Goal: Transaction & Acquisition: Book appointment/travel/reservation

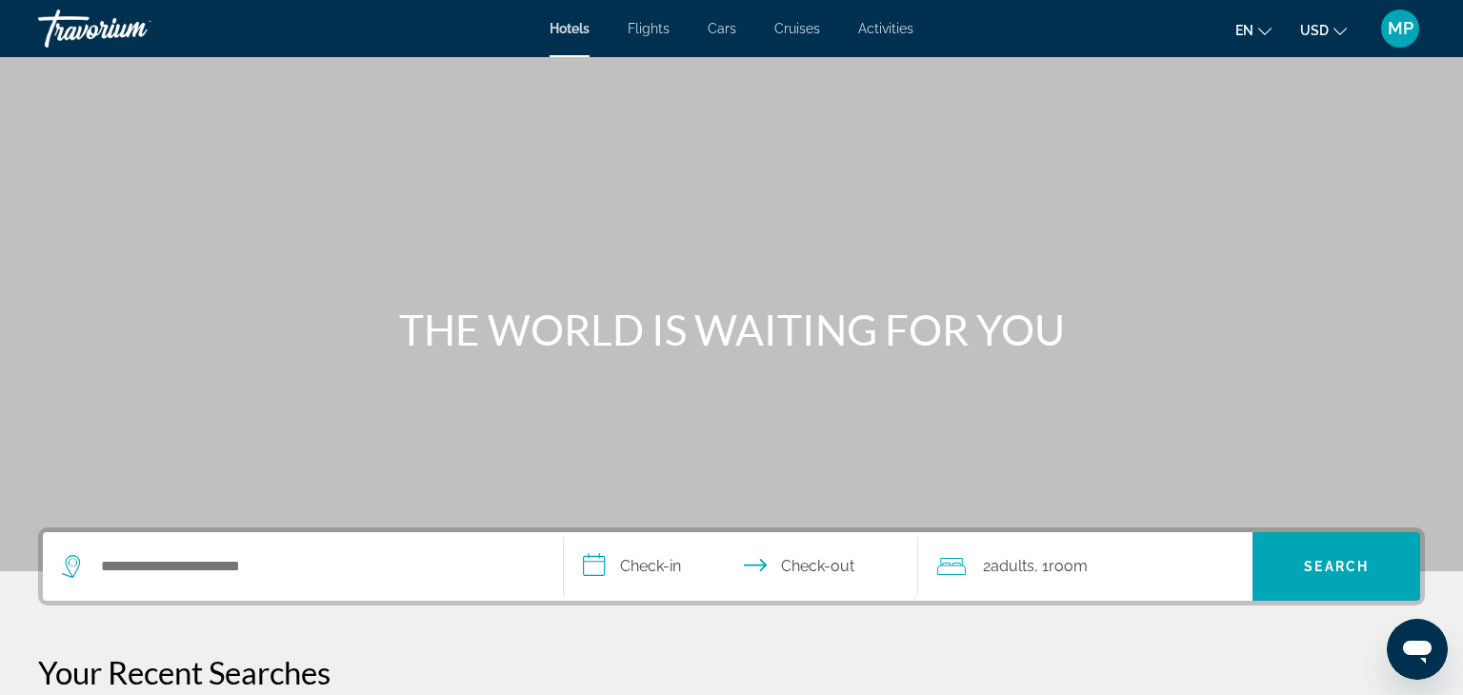
click at [657, 37] on div "Hotels Flights Cars Cruises Activities Hotels Flights Cars Cruises Activities e…" at bounding box center [731, 29] width 1463 height 50
click at [661, 33] on span "Flights" at bounding box center [649, 28] width 42 height 15
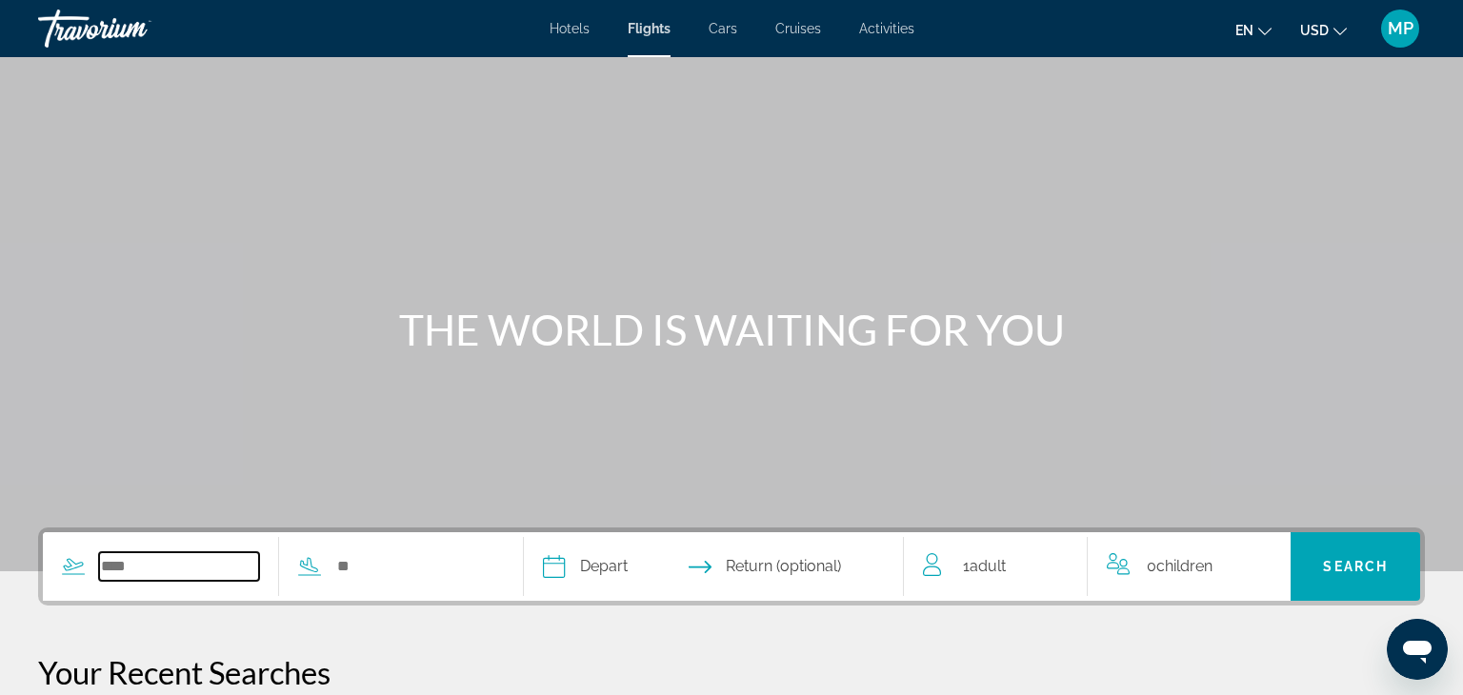
click at [150, 572] on input "Search widget" at bounding box center [179, 566] width 160 height 29
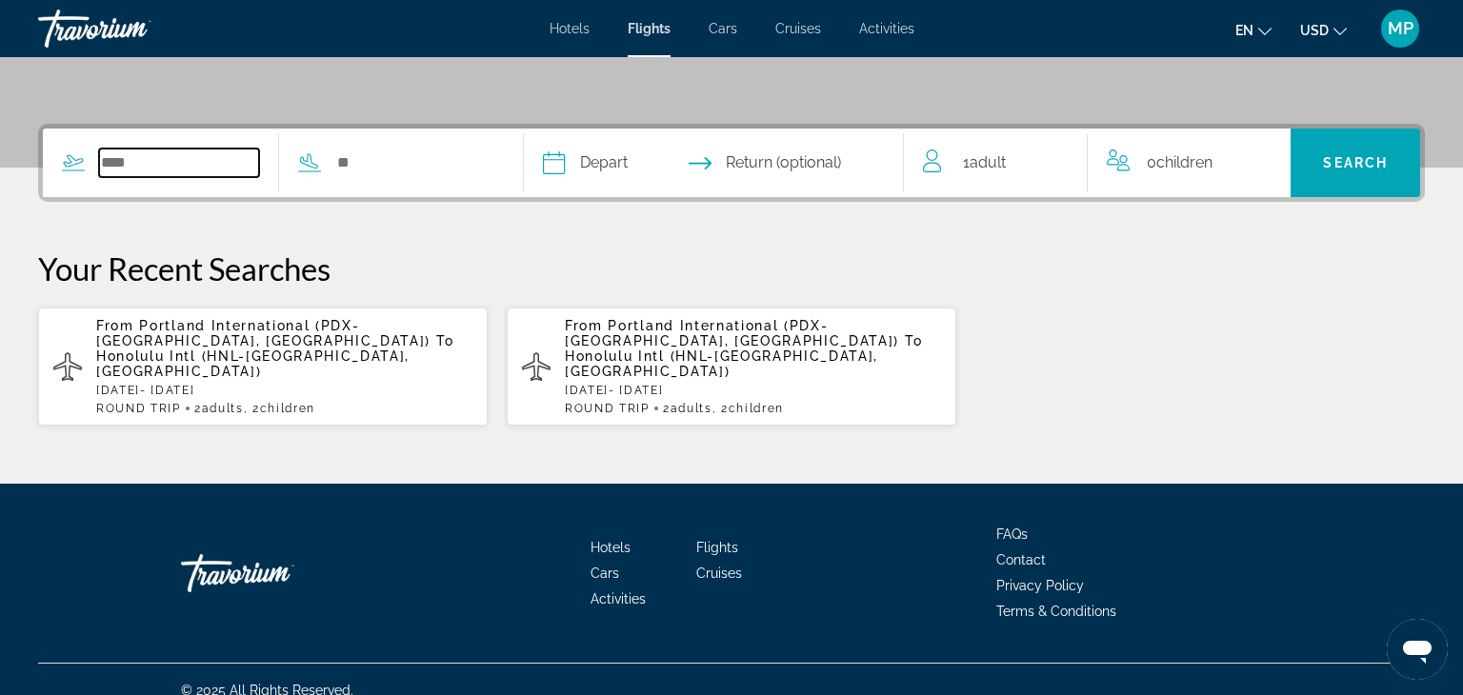
scroll to position [409, 0]
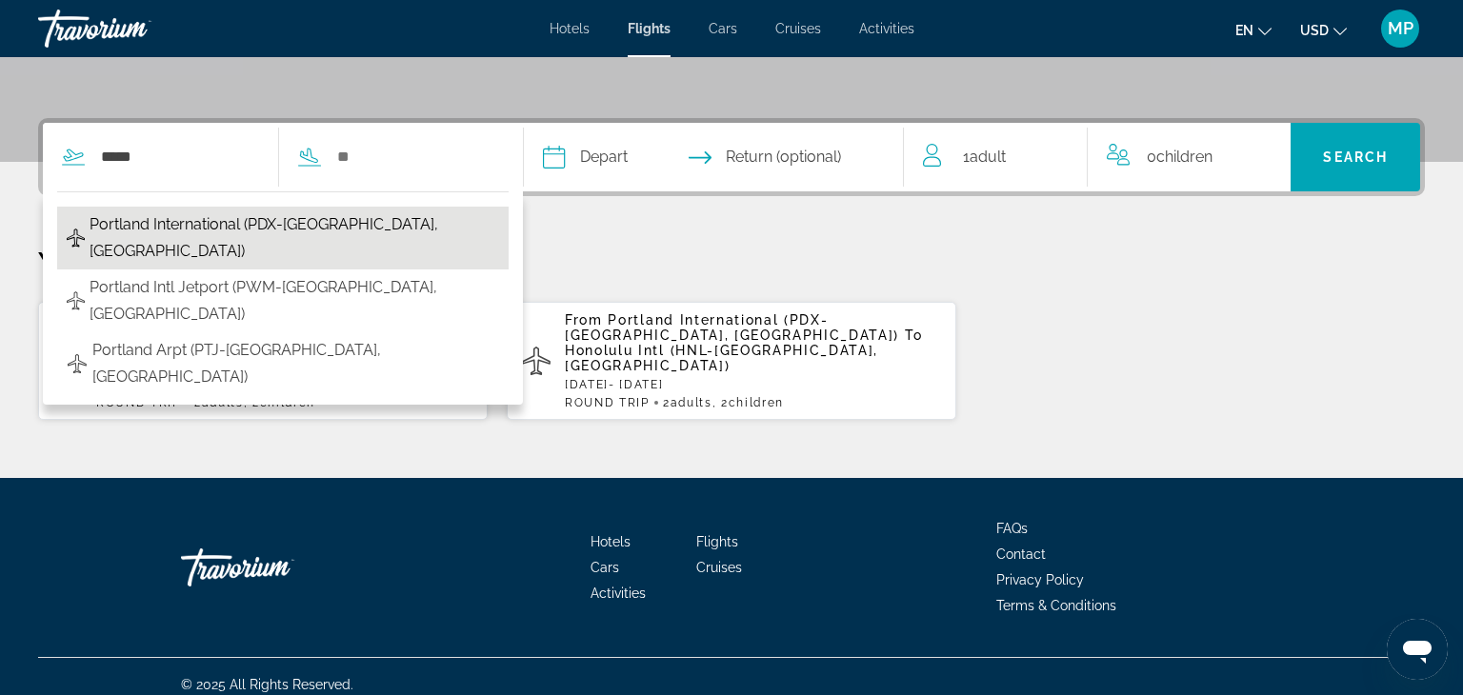
click at [329, 230] on span "Portland International (PDX-[GEOGRAPHIC_DATA], [GEOGRAPHIC_DATA])" at bounding box center [294, 237] width 409 height 53
type input "**********"
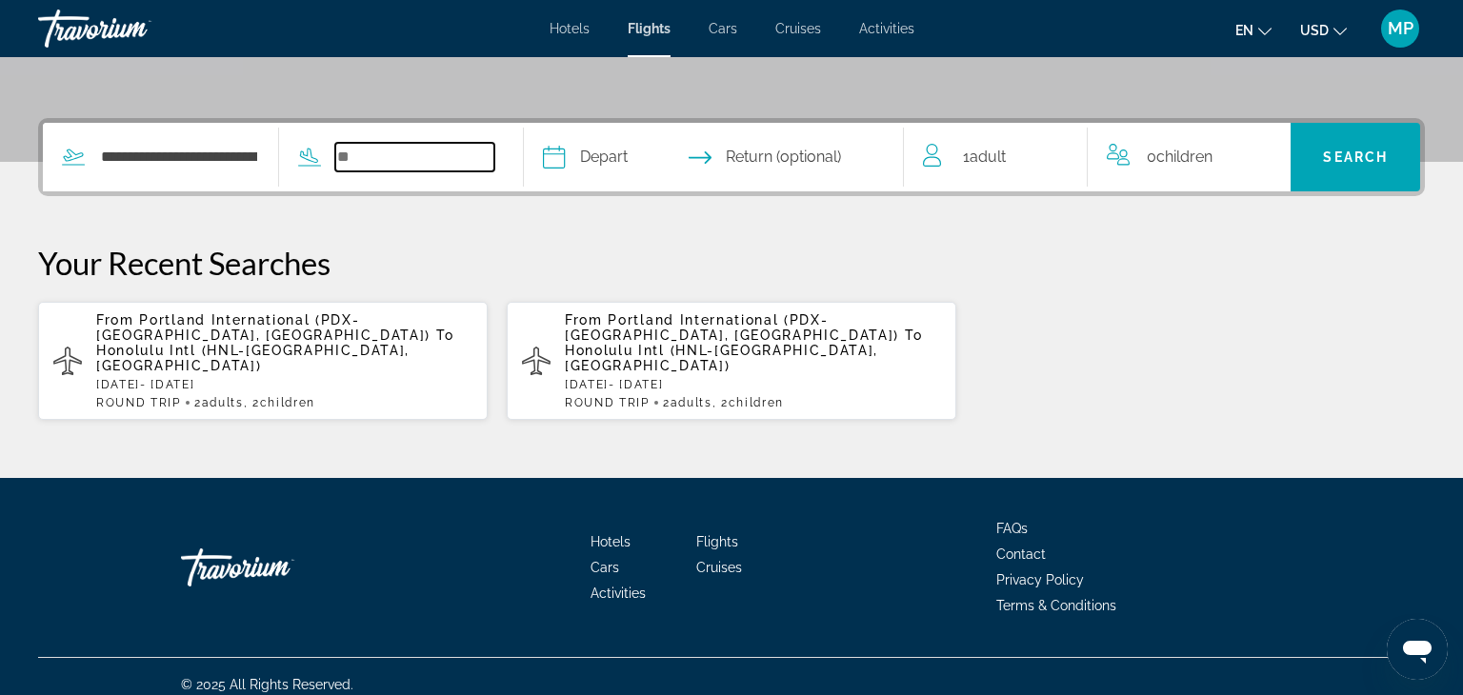
click at [445, 150] on input "Search widget" at bounding box center [415, 157] width 160 height 29
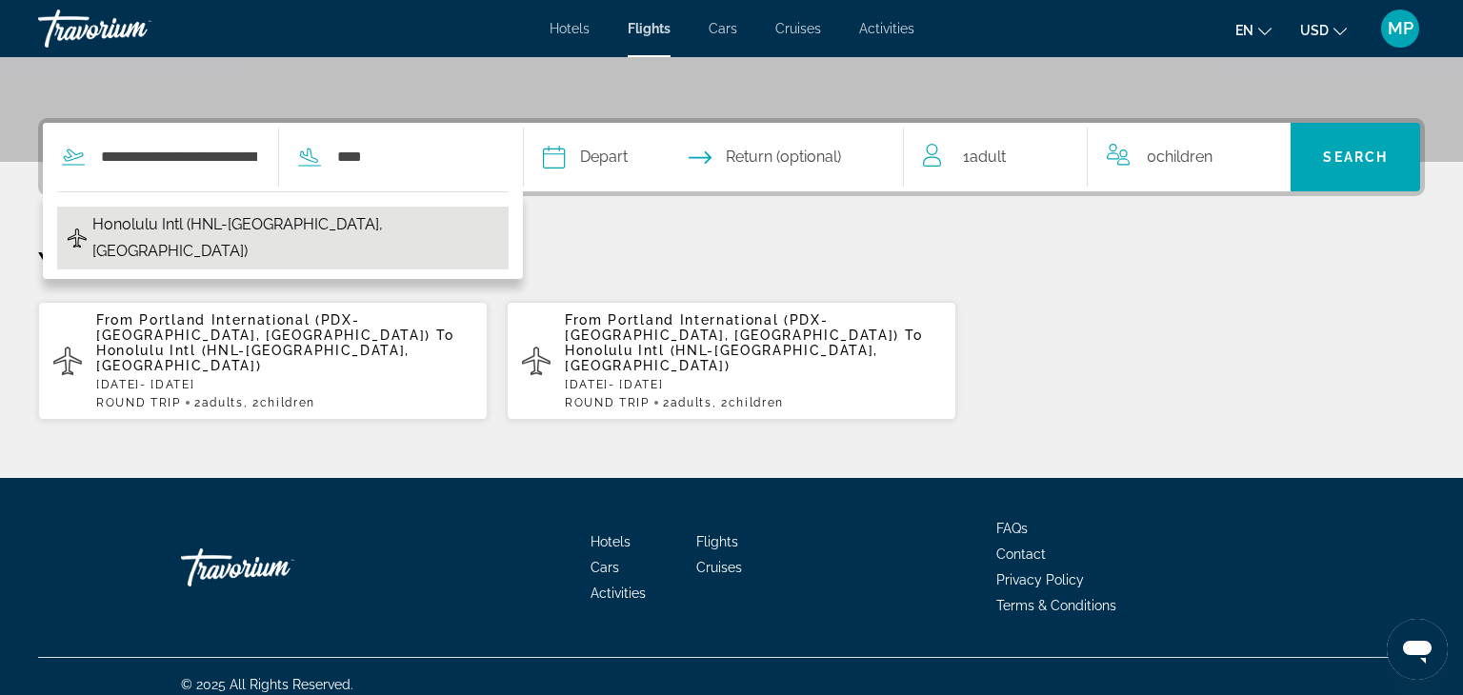
click at [351, 226] on span "Honolulu Intl (HNL-[GEOGRAPHIC_DATA], [GEOGRAPHIC_DATA])" at bounding box center [295, 237] width 407 height 53
type input "**********"
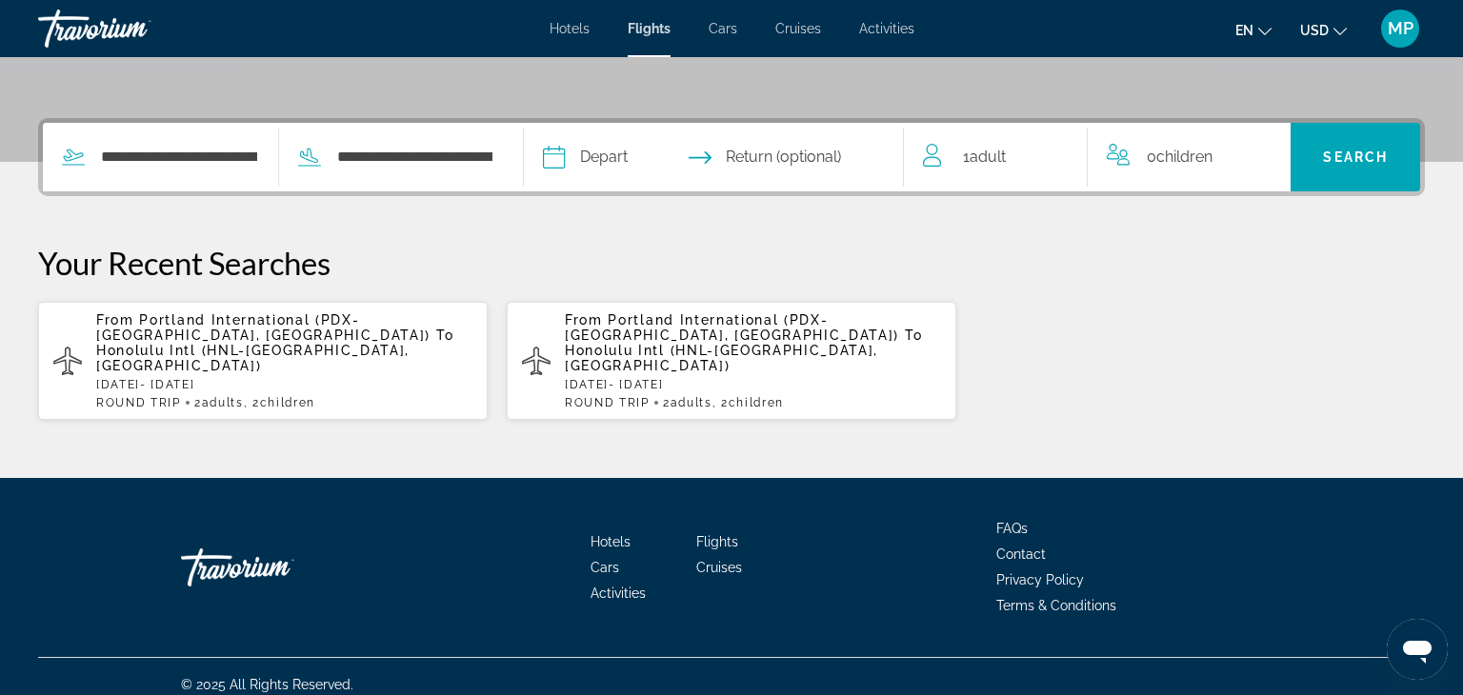
click at [676, 155] on input "Depart date" at bounding box center [632, 160] width 188 height 74
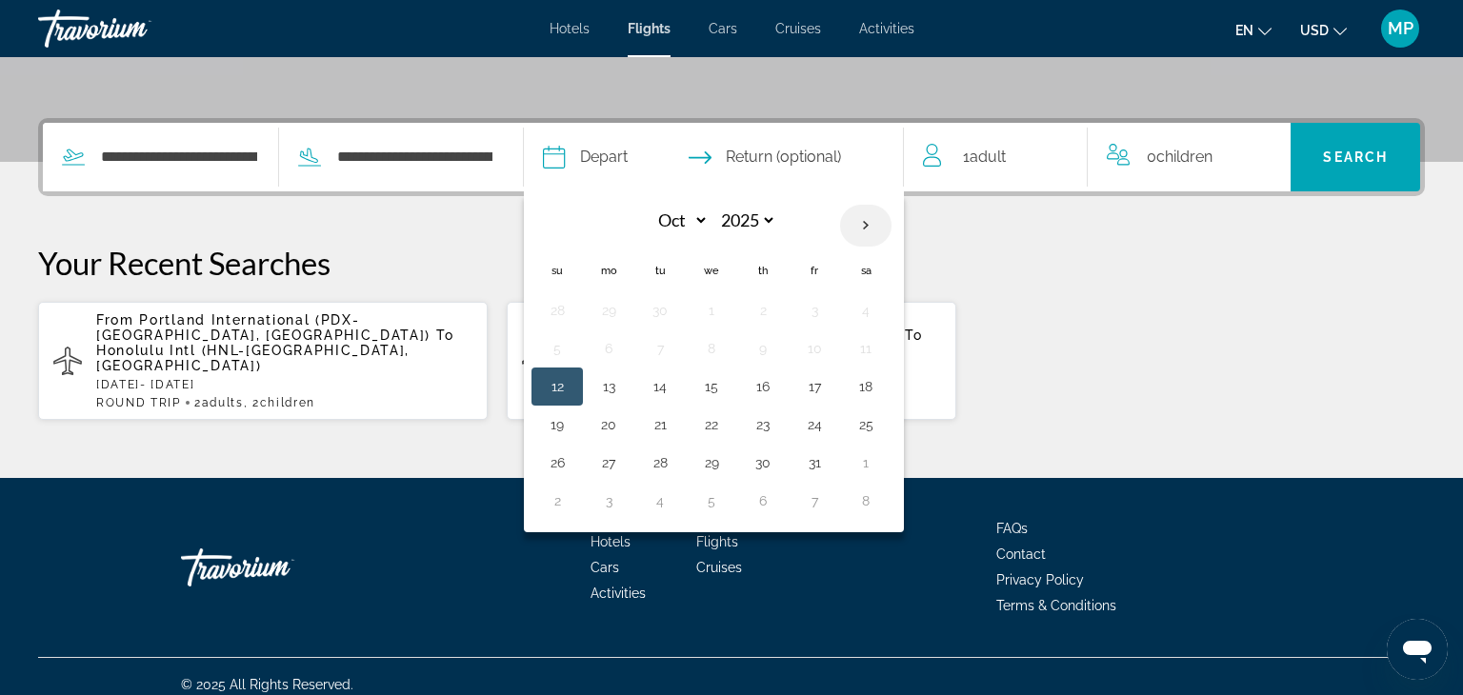
click at [891, 225] on th "Next month" at bounding box center [865, 226] width 51 height 42
select select "**"
click at [624, 384] on button "10" at bounding box center [608, 386] width 30 height 27
type input "**********"
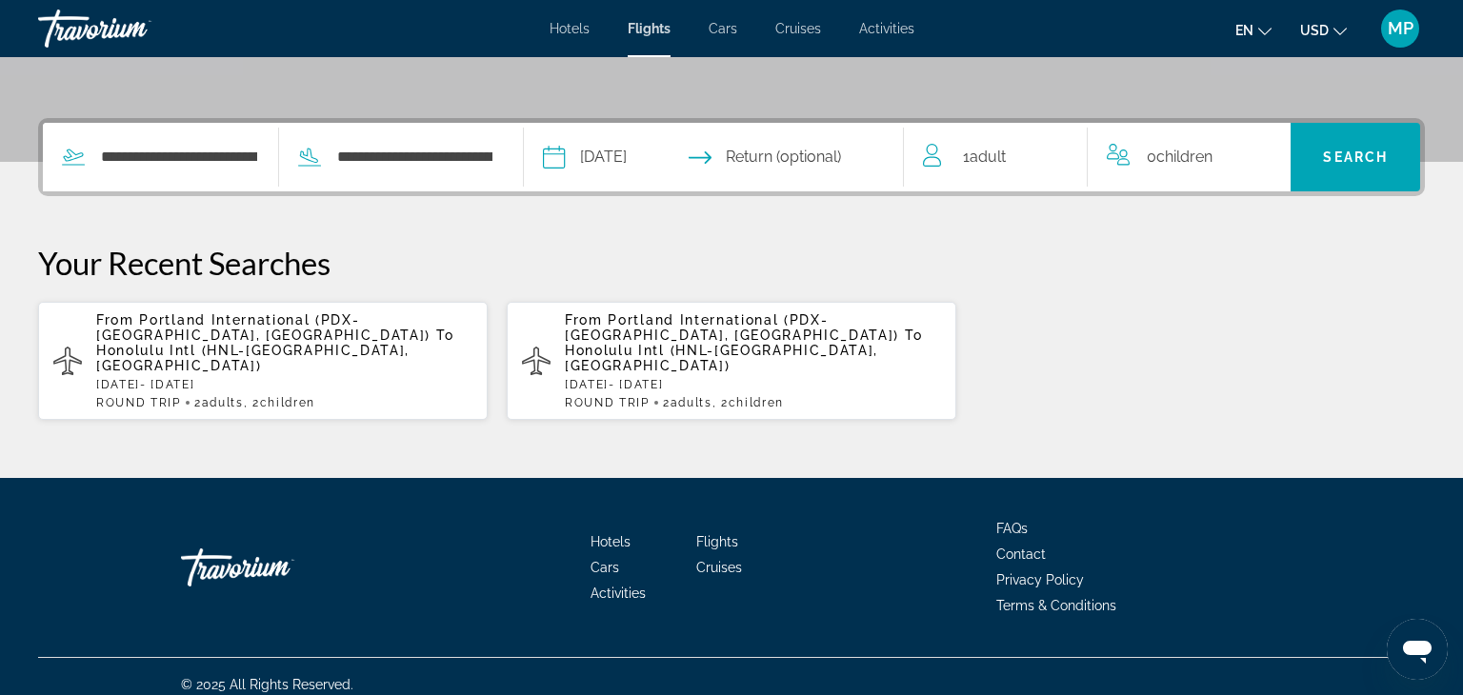
click at [826, 151] on input "Return date" at bounding box center [817, 160] width 188 height 74
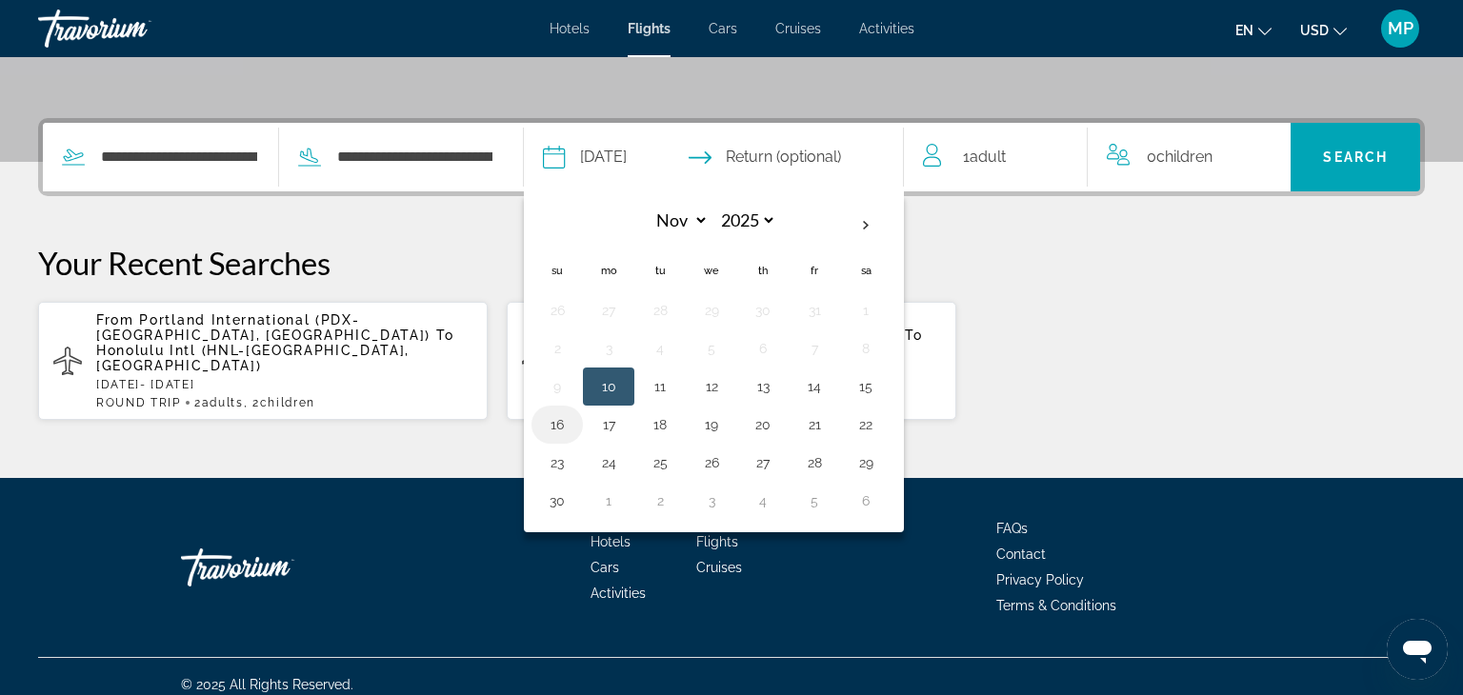
click at [572, 420] on button "16" at bounding box center [557, 424] width 30 height 27
type input "**********"
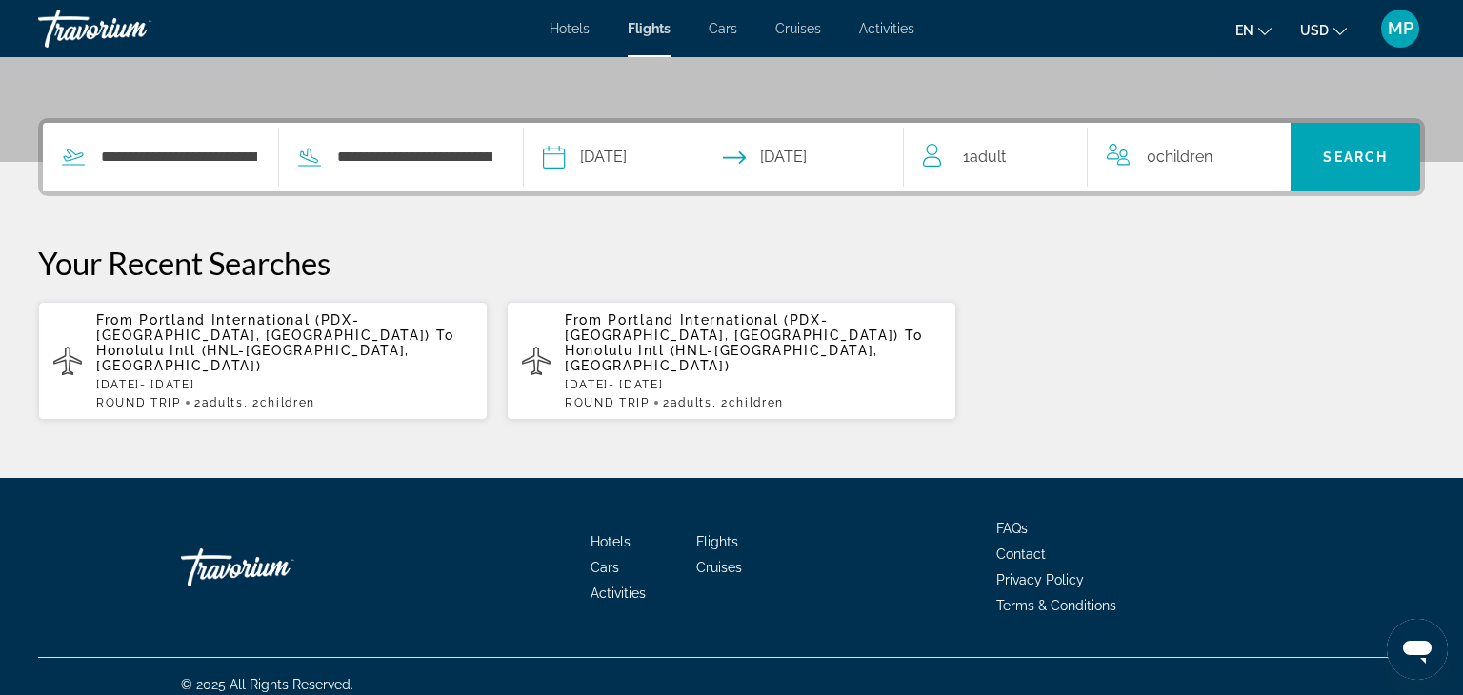
click at [1006, 162] on span "Adult" at bounding box center [987, 157] width 36 height 18
click at [1057, 159] on icon "Increment adults" at bounding box center [1058, 153] width 17 height 23
click at [1262, 152] on icon "Increment children" at bounding box center [1262, 153] width 17 height 23
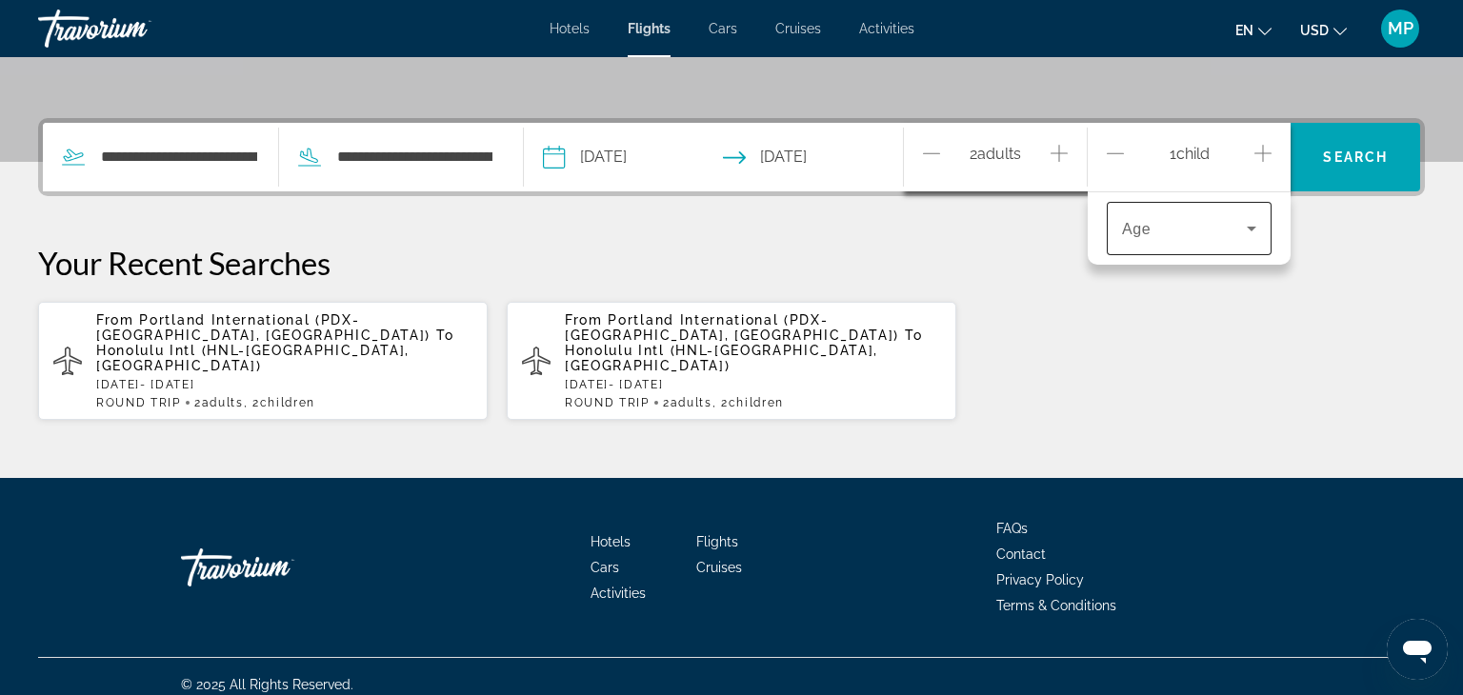
click at [1254, 230] on icon "Travelers: 2 adults, 1 child" at bounding box center [1251, 228] width 23 height 23
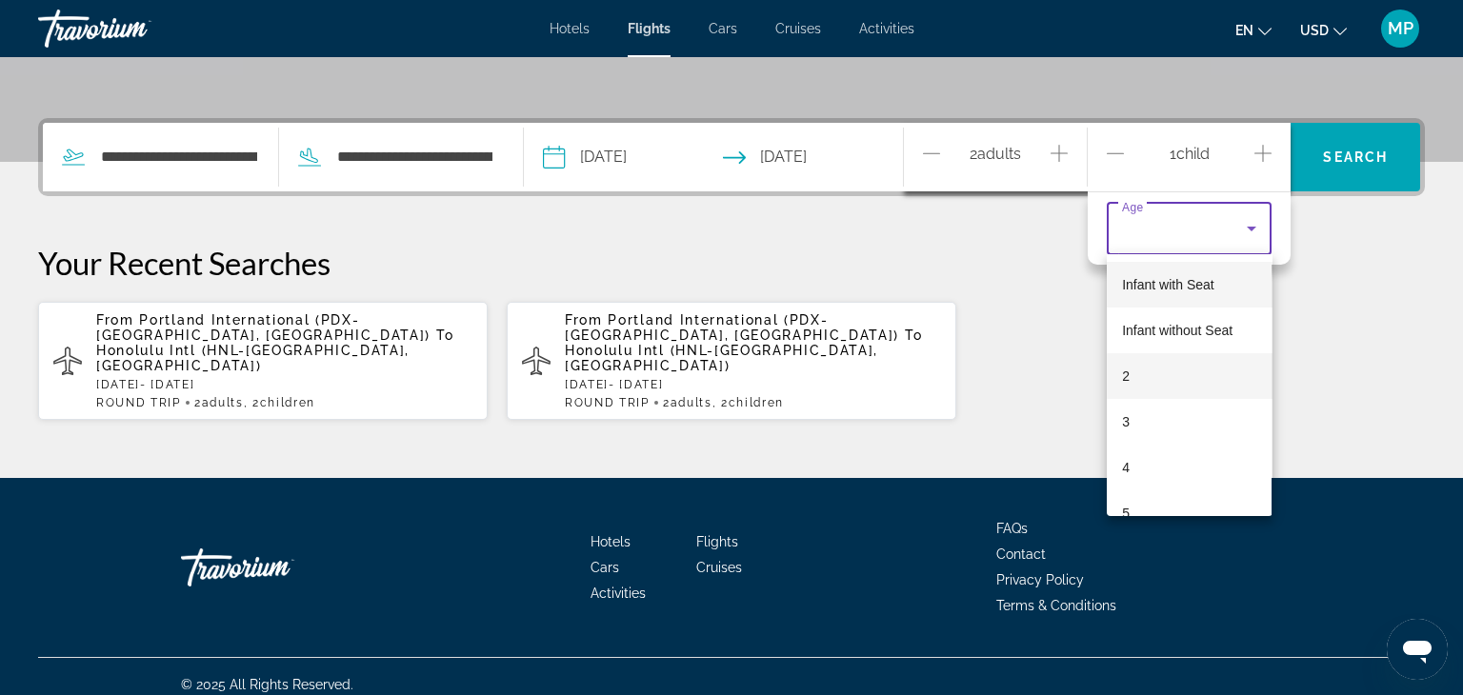
scroll to position [400, 0]
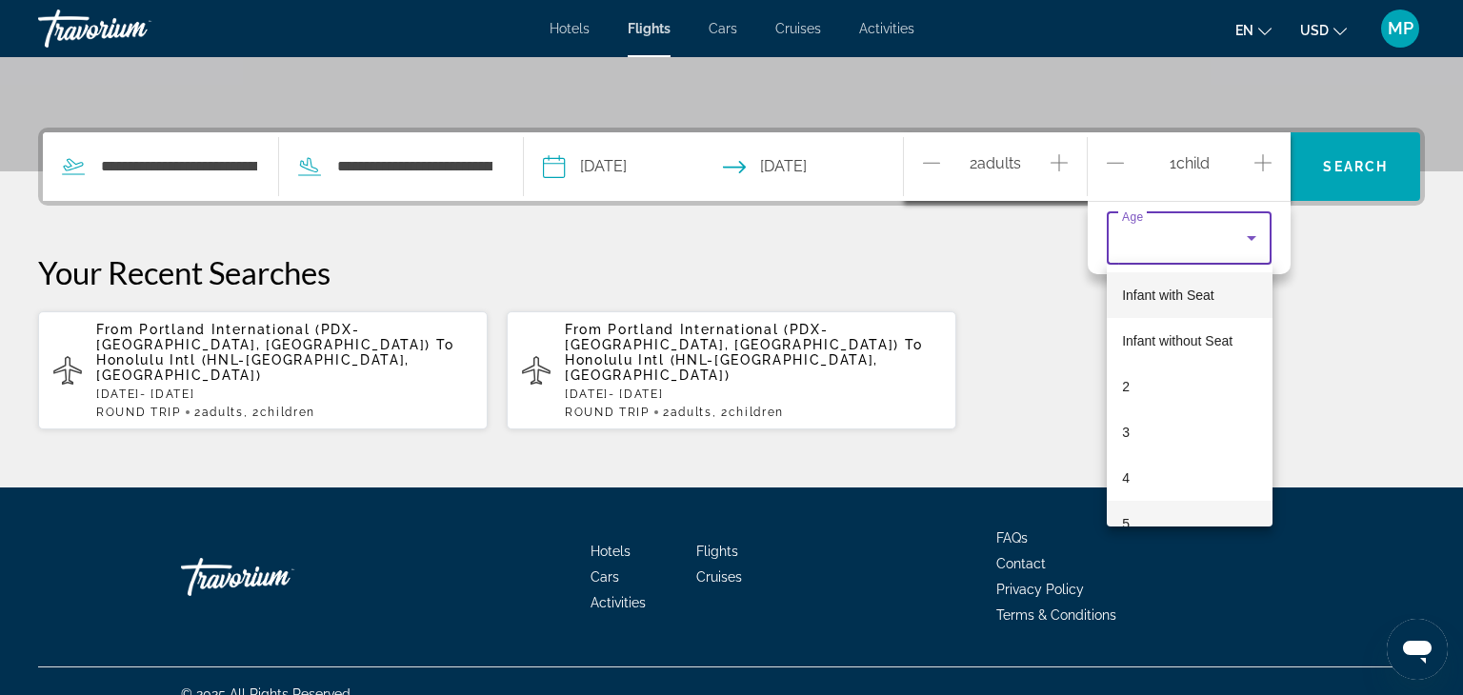
click at [1136, 522] on mat-option "5" at bounding box center [1189, 524] width 165 height 46
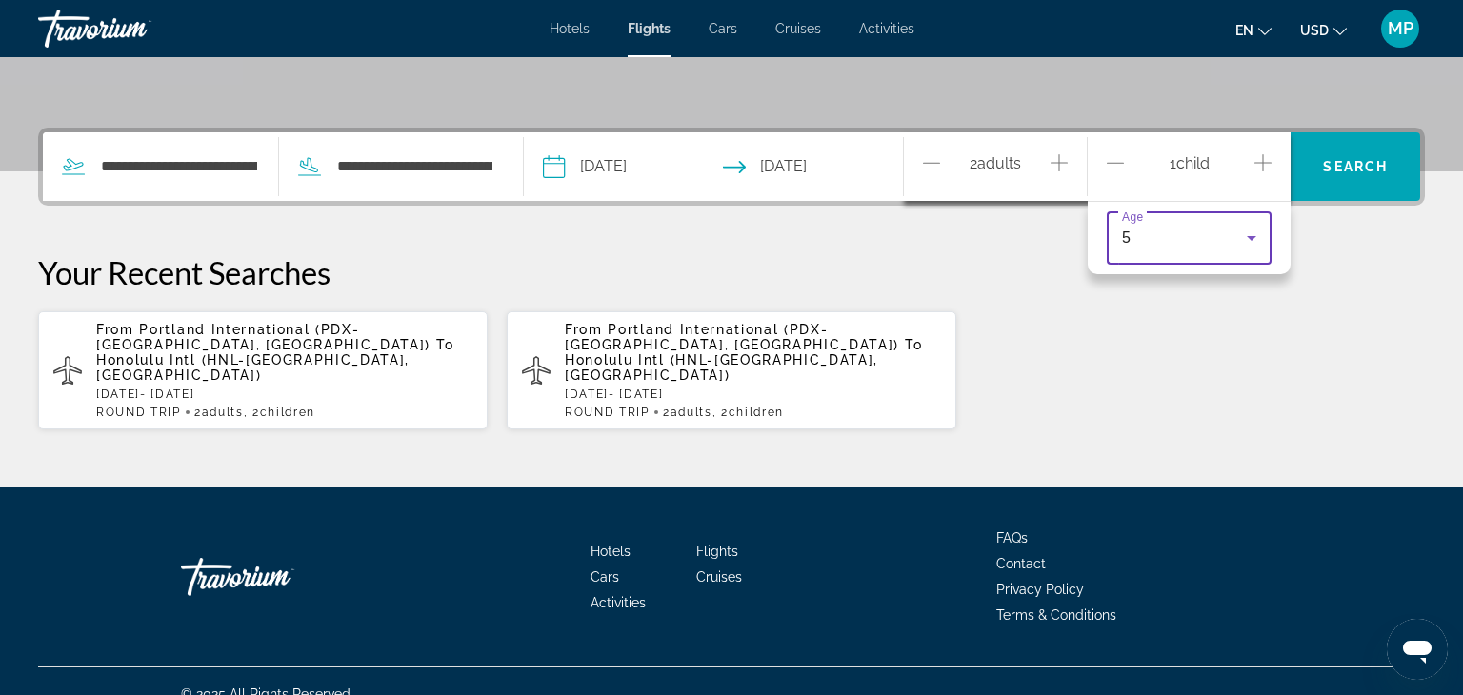
click at [1267, 160] on icon "Increment children" at bounding box center [1262, 162] width 17 height 23
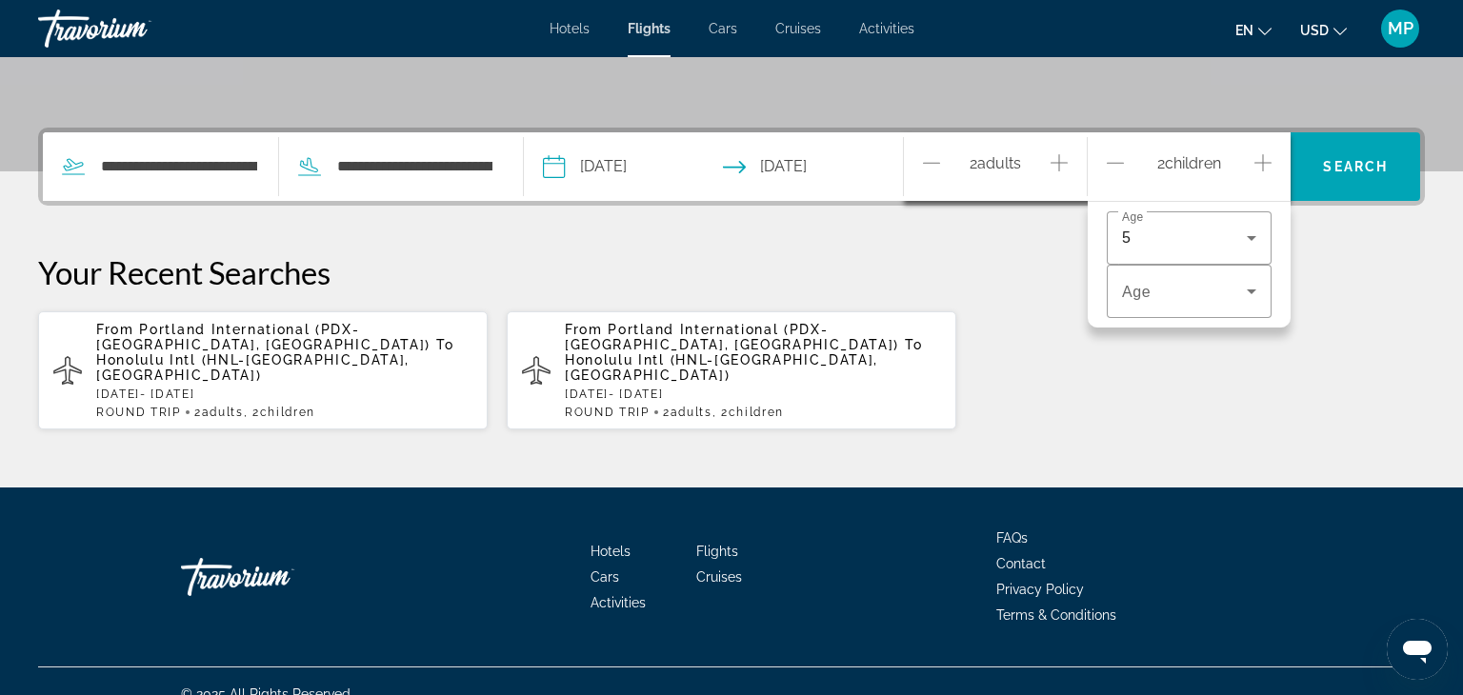
scroll to position [409, 0]
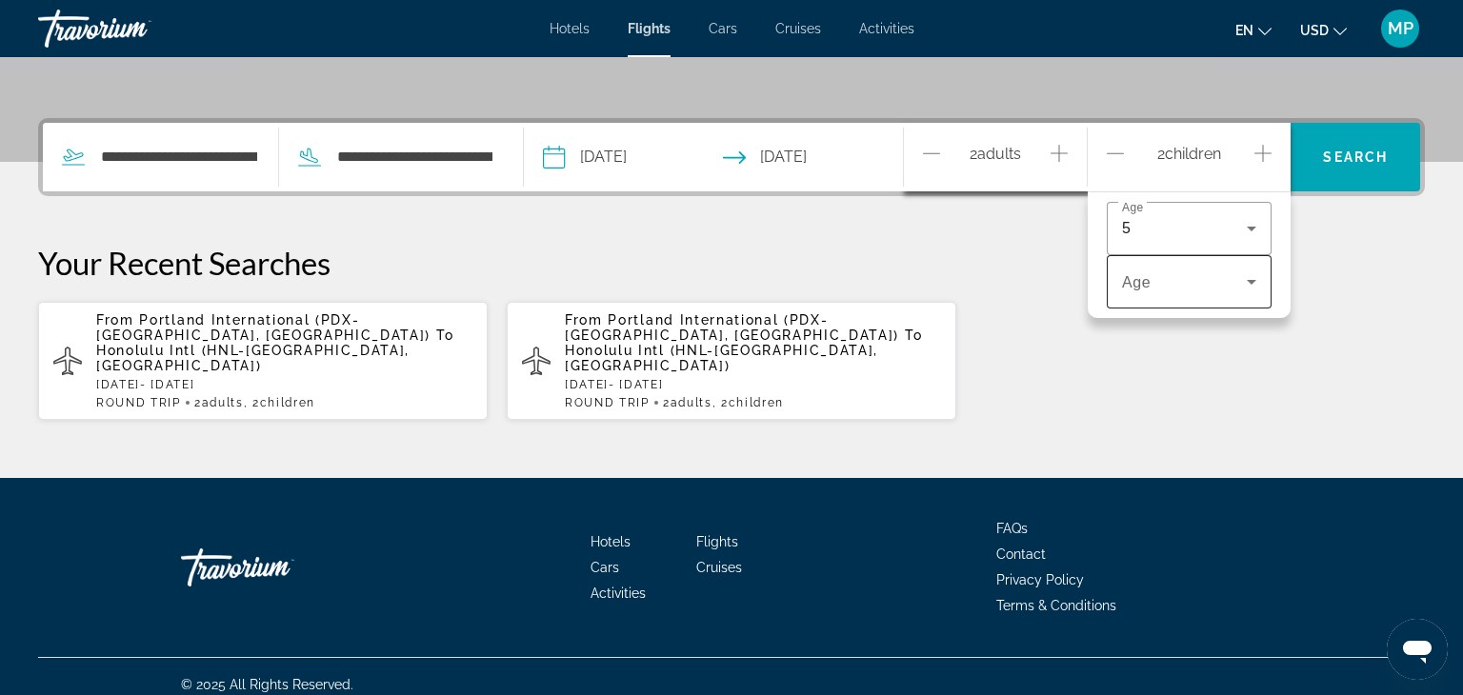
click at [1260, 270] on icon "Travelers: 2 adults, 2 children" at bounding box center [1251, 281] width 23 height 23
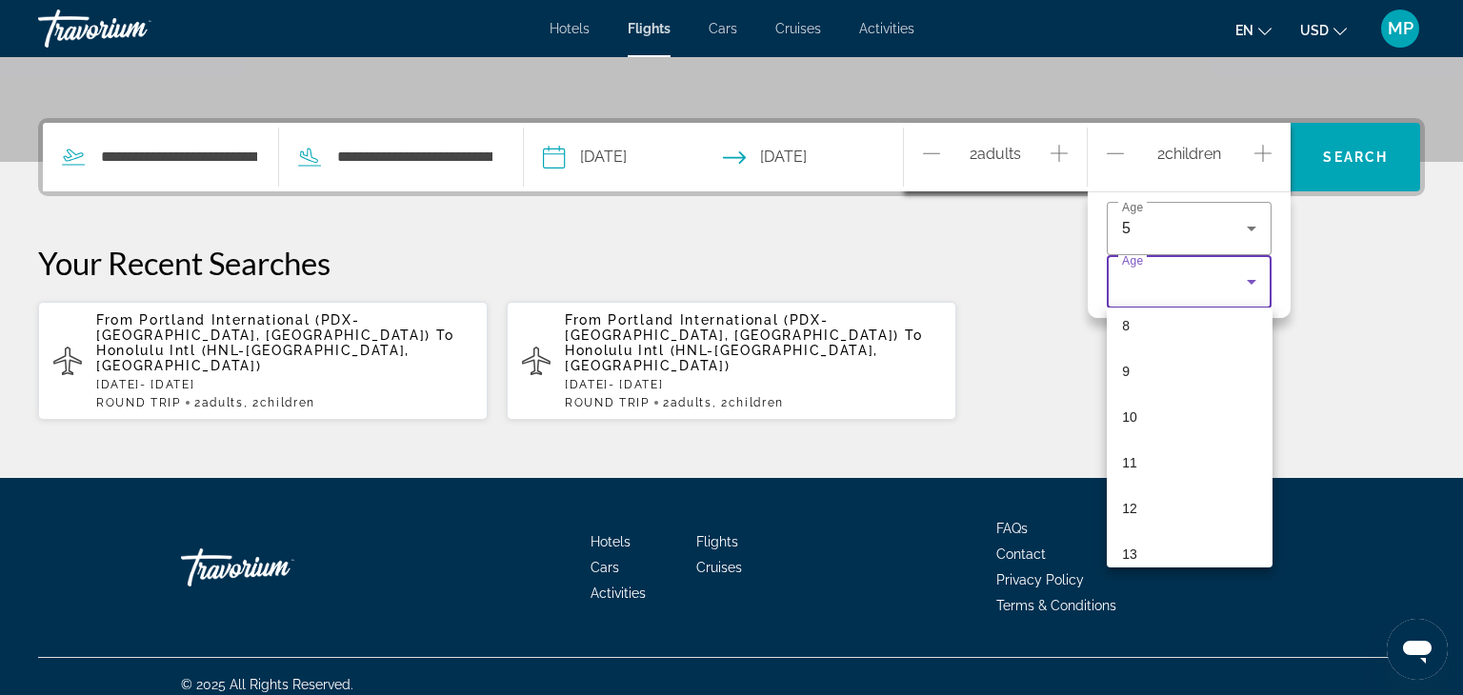
scroll to position [391, 0]
click at [1141, 496] on mat-option "12" at bounding box center [1189, 495] width 165 height 46
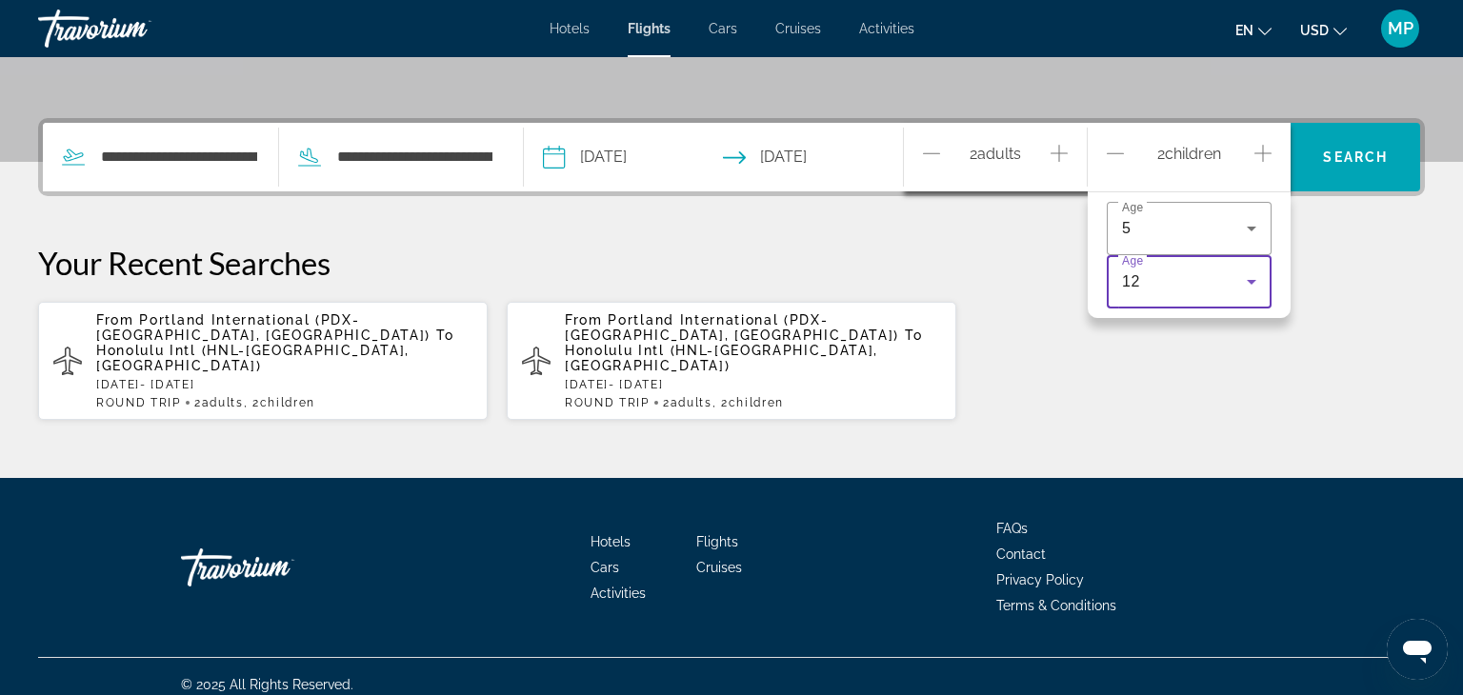
click at [1314, 247] on p "Your Recent Searches" at bounding box center [731, 263] width 1387 height 38
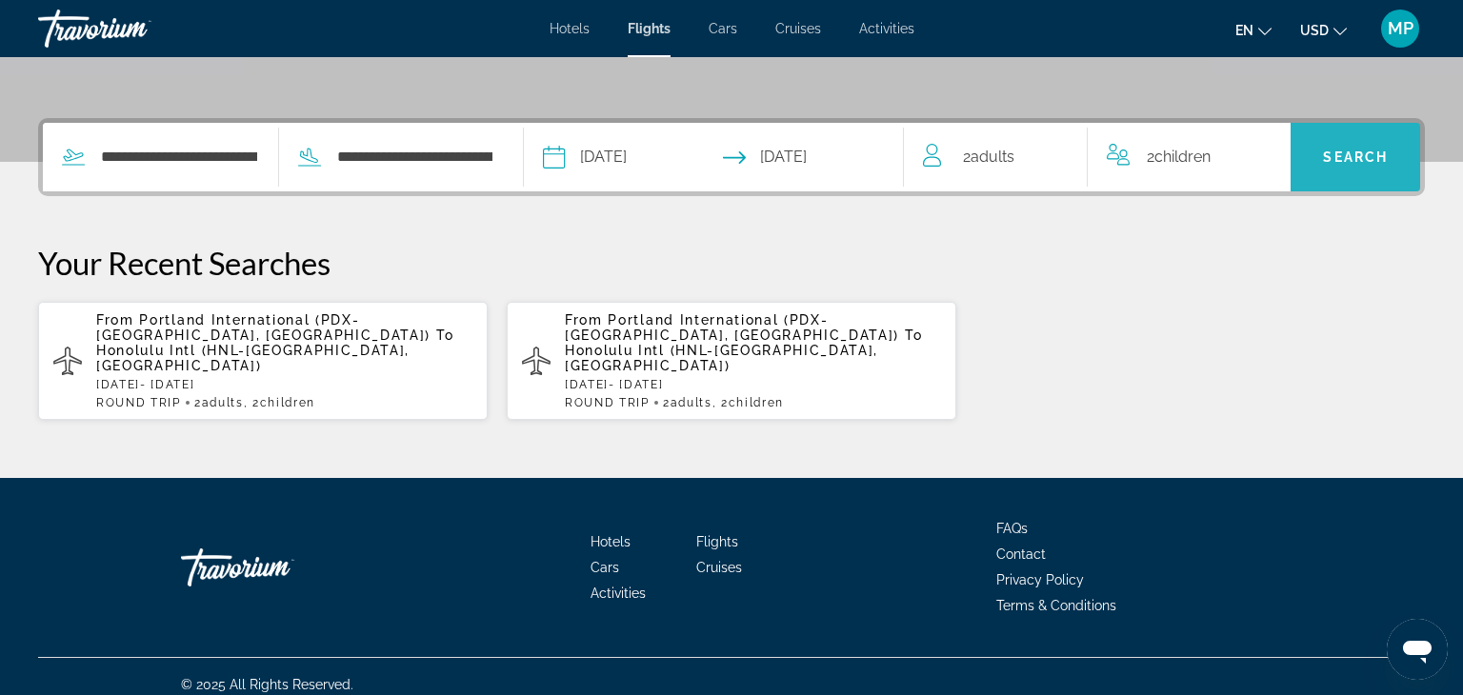
click at [1367, 159] on span "Search" at bounding box center [1355, 157] width 65 height 15
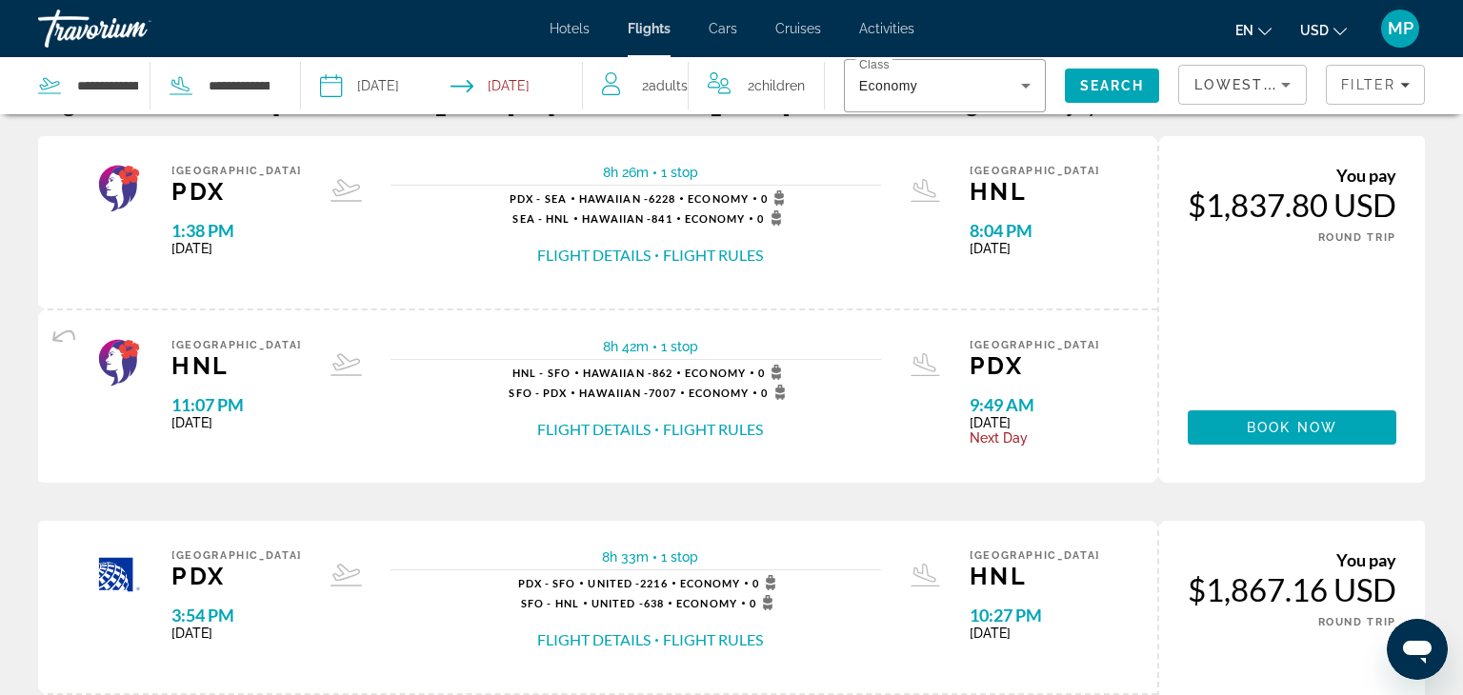
scroll to position [18, 0]
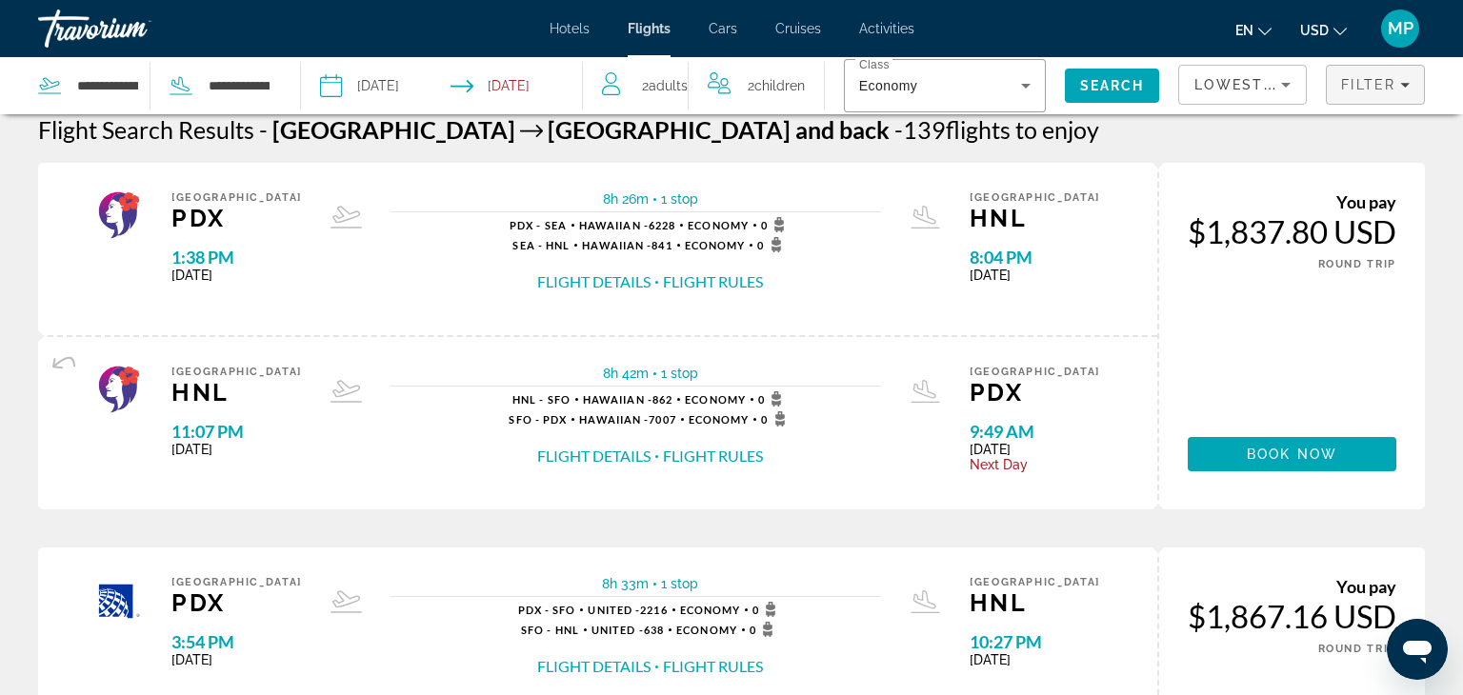
click at [1358, 90] on span "Filter" at bounding box center [1368, 84] width 54 height 15
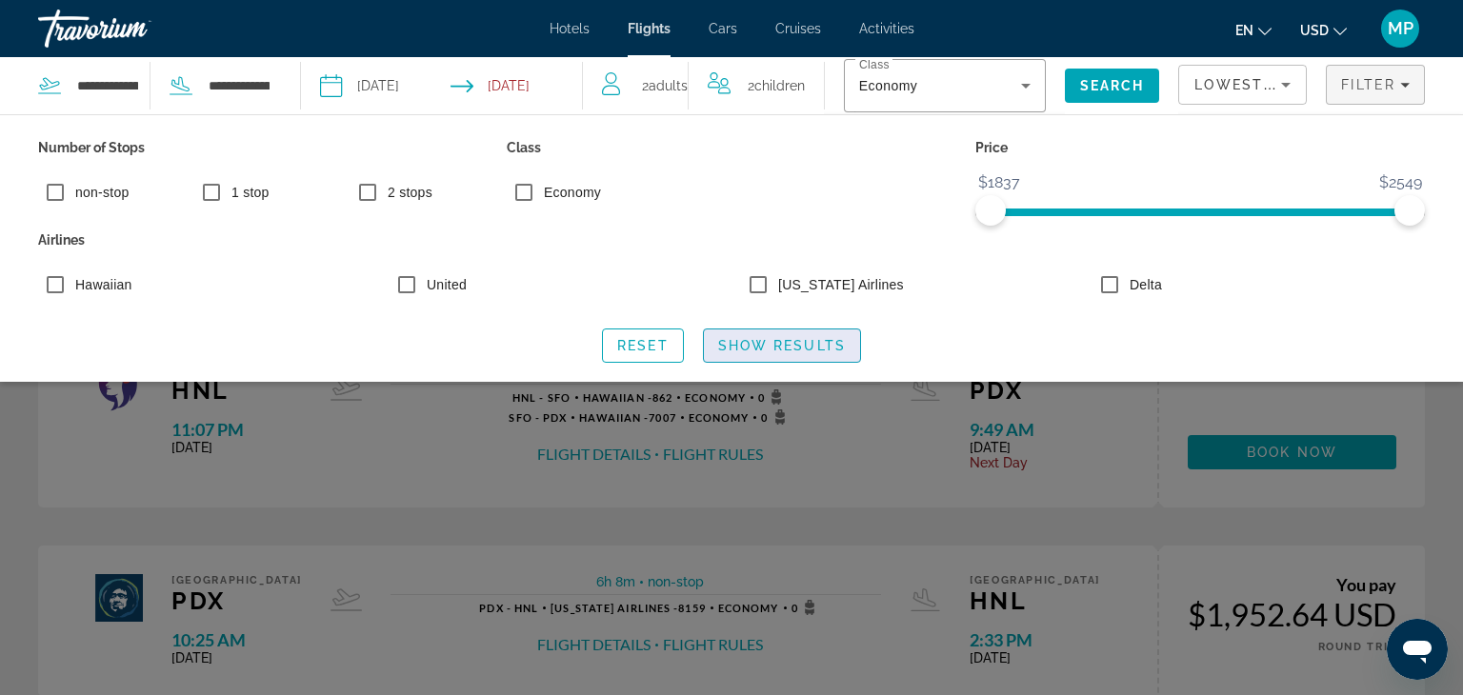
click at [827, 348] on span "Show Results" at bounding box center [782, 345] width 128 height 15
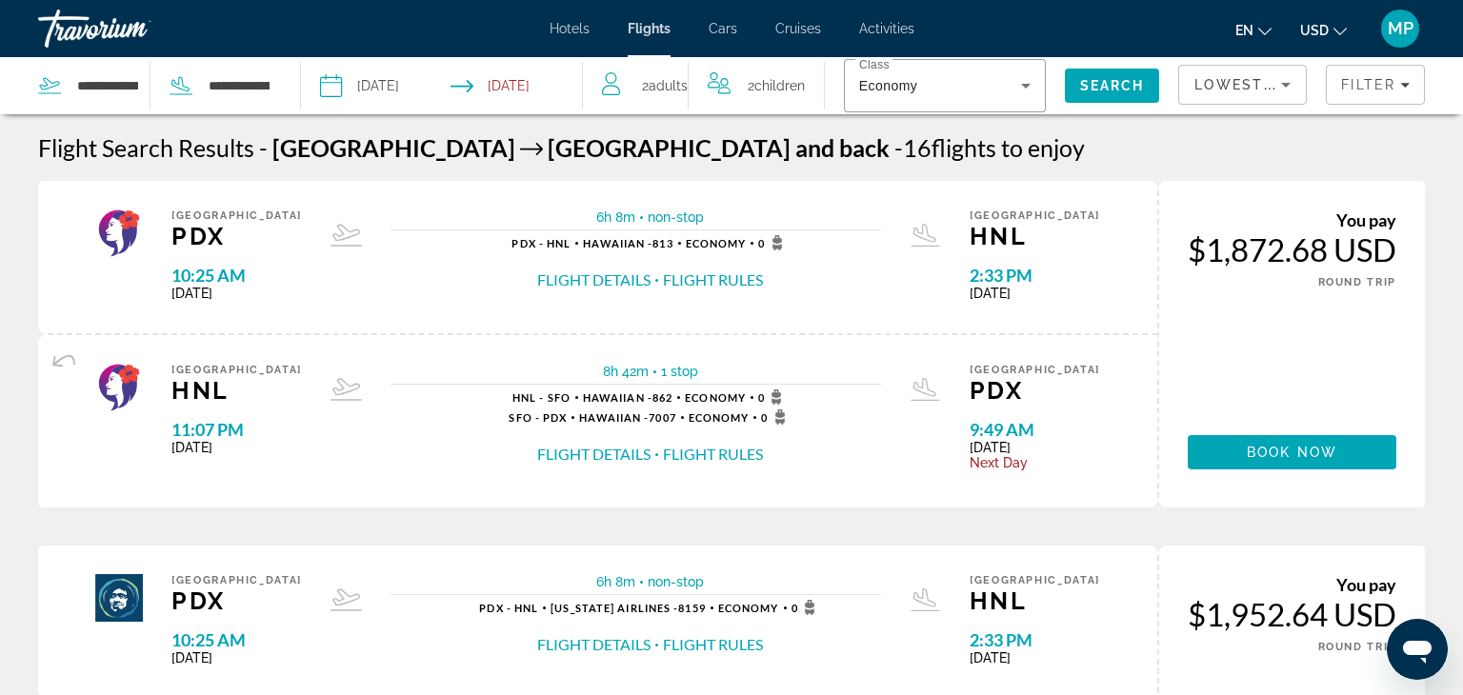
click at [1308, 422] on div "You pay $1,872.68 USD ONE WAY ROUND TRIP Book now" at bounding box center [1291, 344] width 268 height 327
click at [659, 93] on span "Adults" at bounding box center [668, 85] width 39 height 15
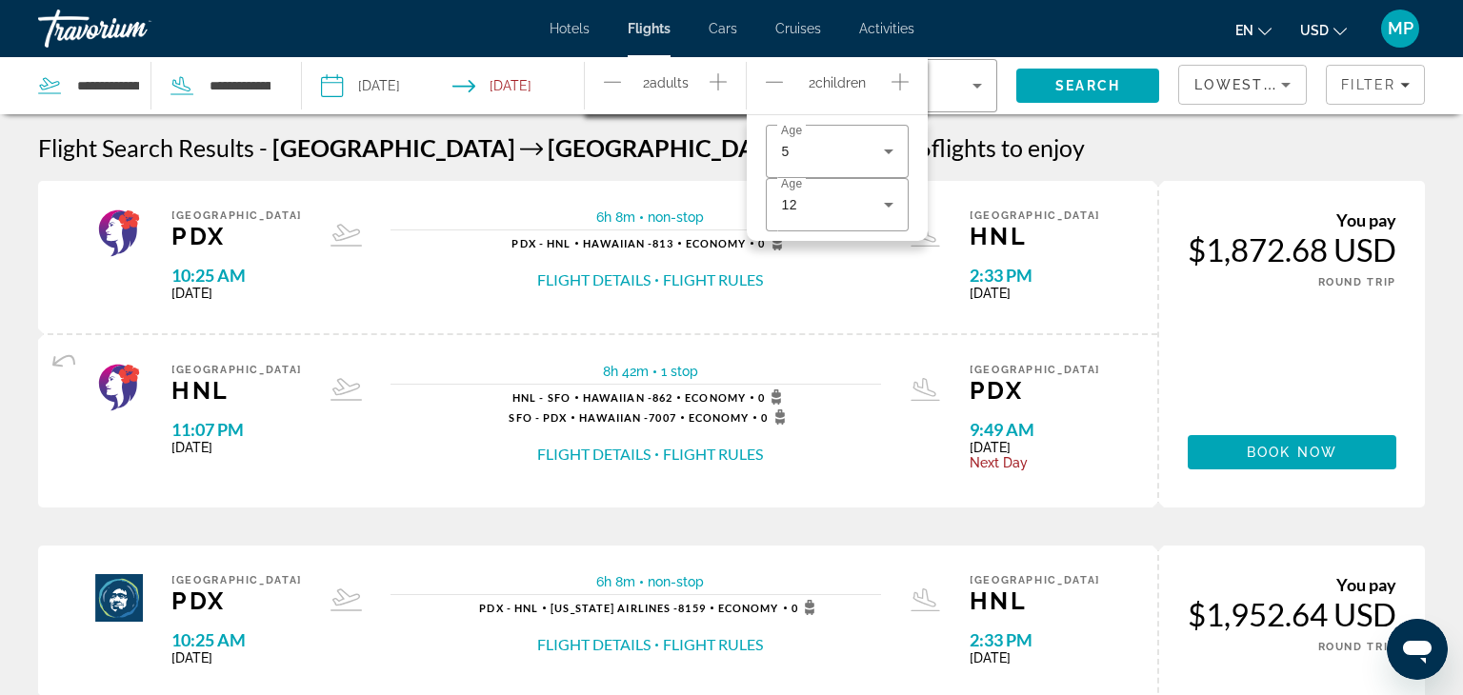
click at [771, 82] on icon "Decrement children" at bounding box center [774, 81] width 17 height 23
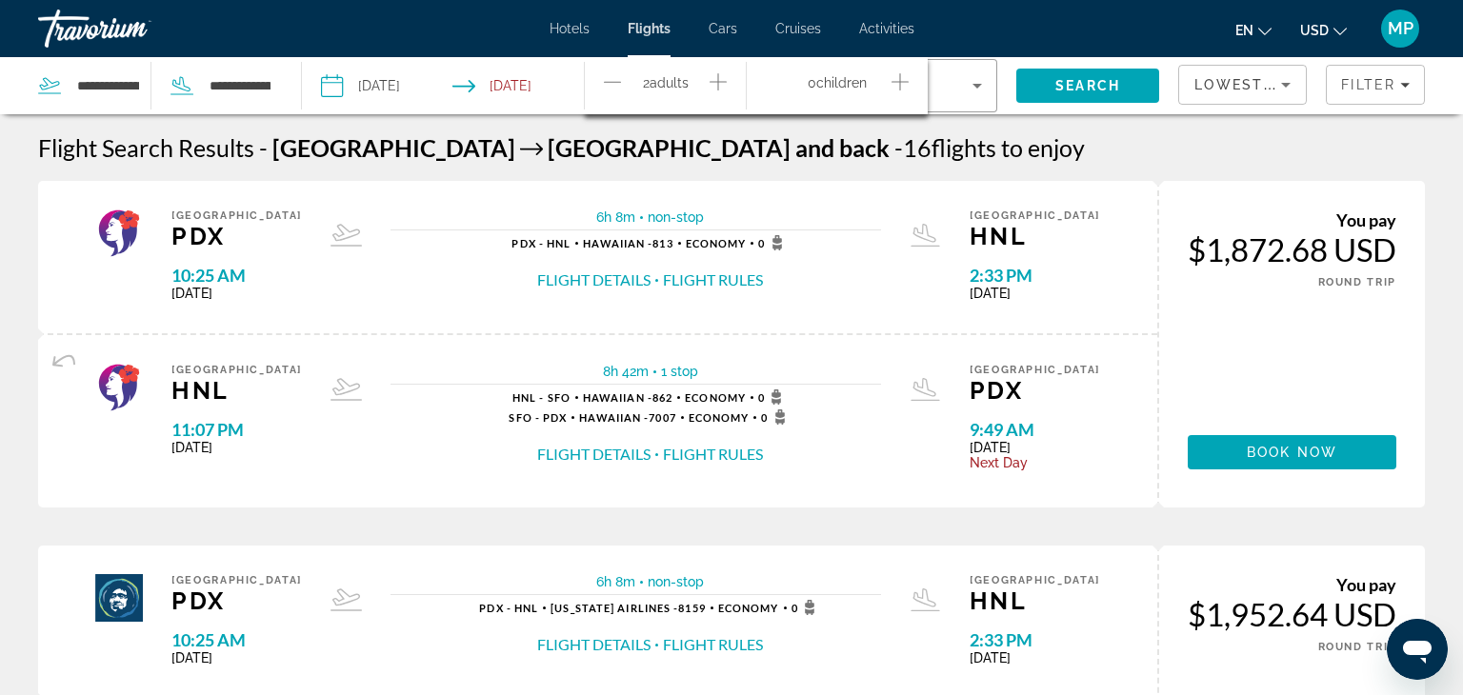
click at [627, 64] on div "2 Adult Adults" at bounding box center [675, 85] width 143 height 57
click at [608, 82] on icon "Decrement adults" at bounding box center [612, 81] width 17 height 23
click at [1142, 88] on span "Search" at bounding box center [1088, 86] width 144 height 46
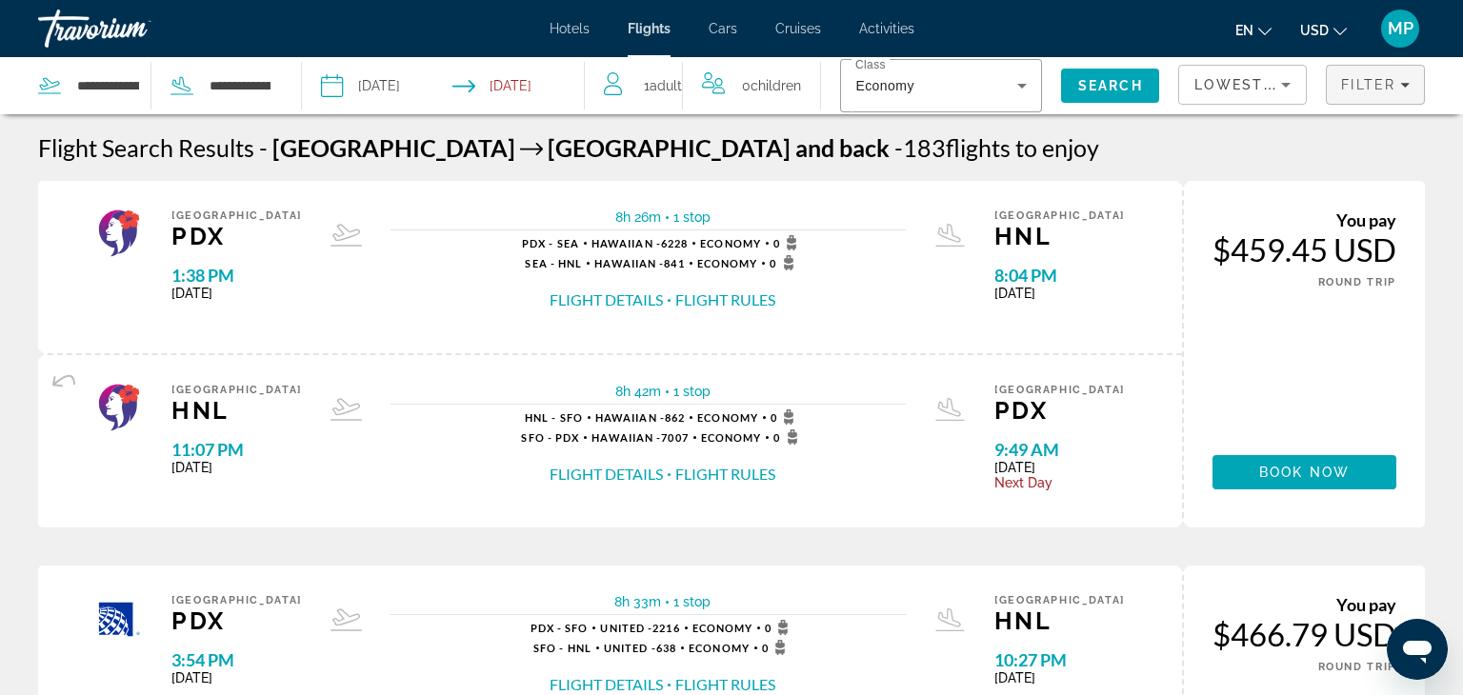
click at [1389, 93] on span "Filters" at bounding box center [1375, 85] width 97 height 46
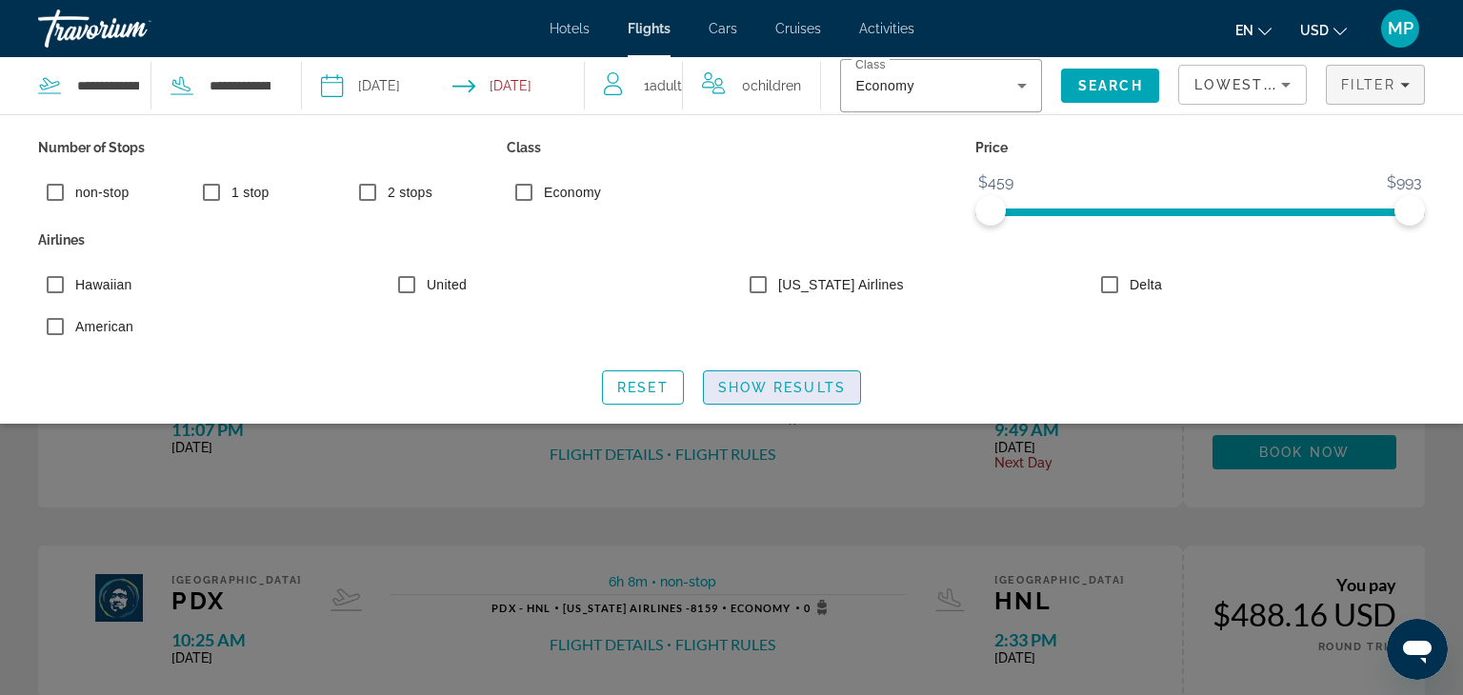
click at [825, 395] on span "Show Results" at bounding box center [782, 387] width 128 height 15
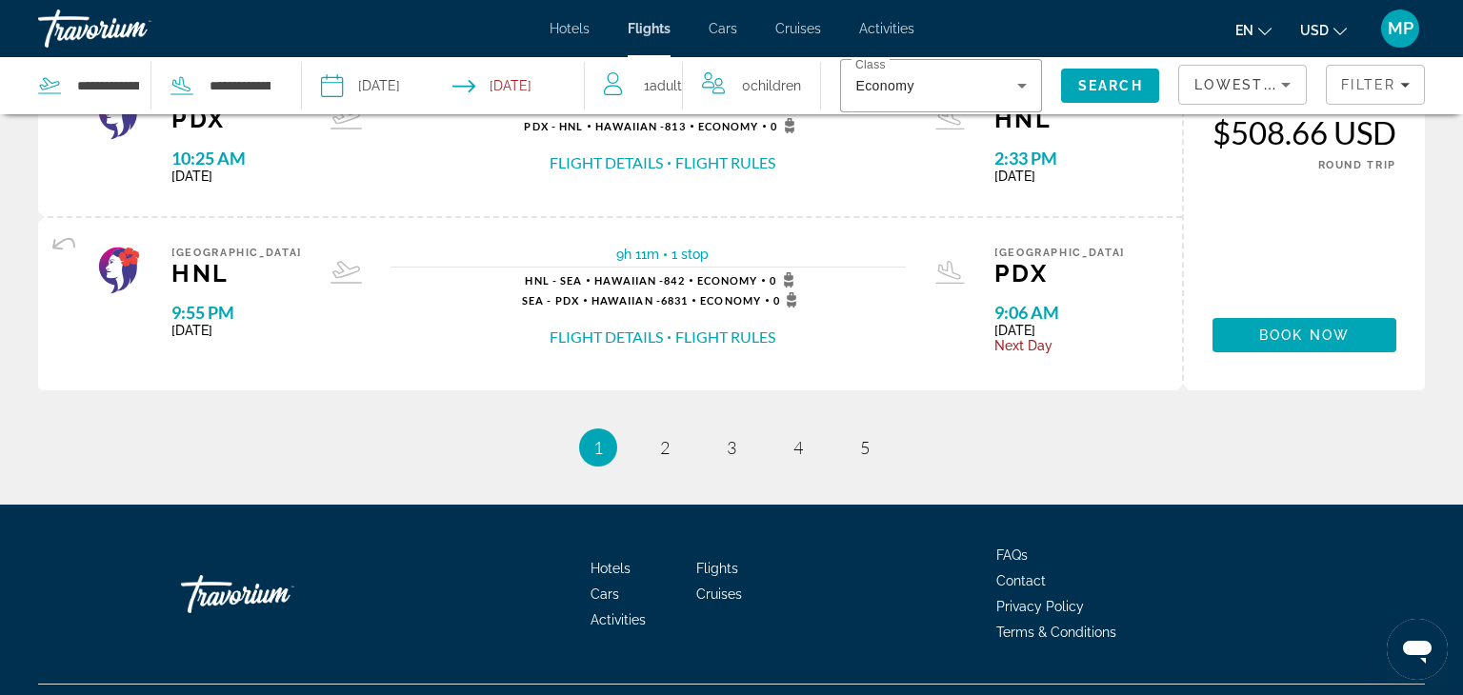
scroll to position [1962, 0]
